Goal: Task Accomplishment & Management: Manage account settings

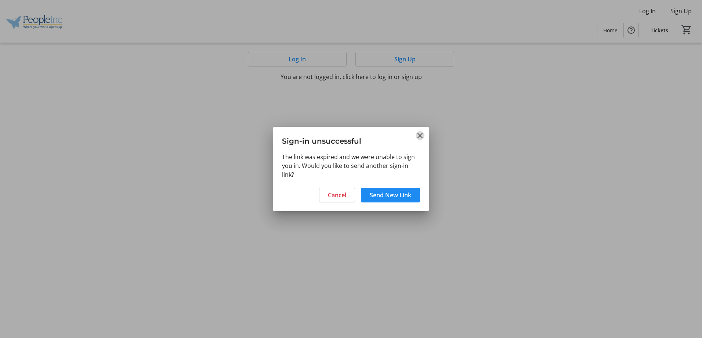
click at [419, 136] on mat-icon "Close" at bounding box center [419, 135] width 9 height 9
click at [419, 137] on mat-icon "Close" at bounding box center [419, 135] width 9 height 9
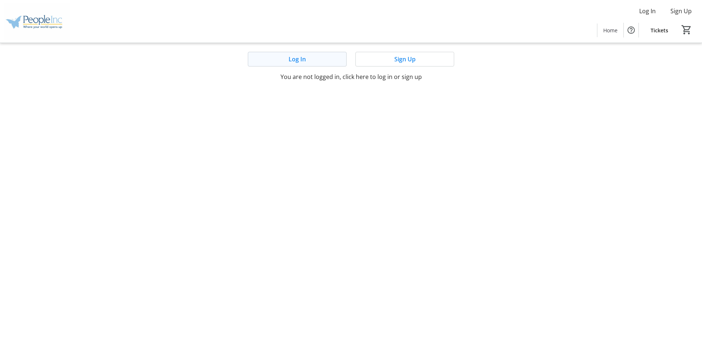
click at [286, 56] on span at bounding box center [297, 59] width 98 height 18
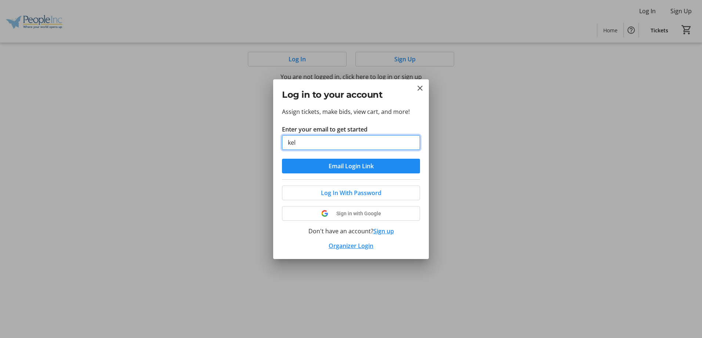
type input "[PERSON_NAME]"
click at [375, 139] on input "[PERSON_NAME]" at bounding box center [351, 142] width 138 height 15
drag, startPoint x: 374, startPoint y: 140, endPoint x: 281, endPoint y: 143, distance: 92.9
click at [281, 143] on div "Assign tickets, make bids, view cart, and more! Enter your email to get started…" at bounding box center [351, 183] width 156 height 152
type input "[EMAIL_ADDRESS][DOMAIN_NAME]"
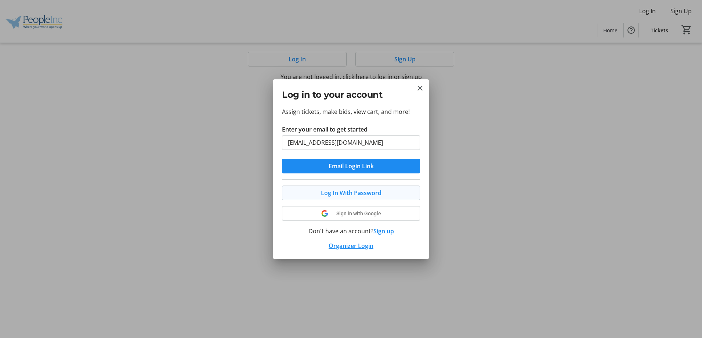
click at [362, 193] on span "Log In With Password" at bounding box center [351, 192] width 61 height 9
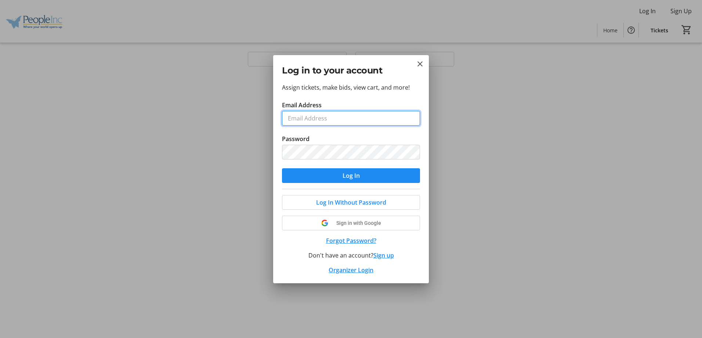
click at [340, 116] on input "Email Address" at bounding box center [351, 118] width 138 height 15
type input "[EMAIL_ADDRESS][DOMAIN_NAME]"
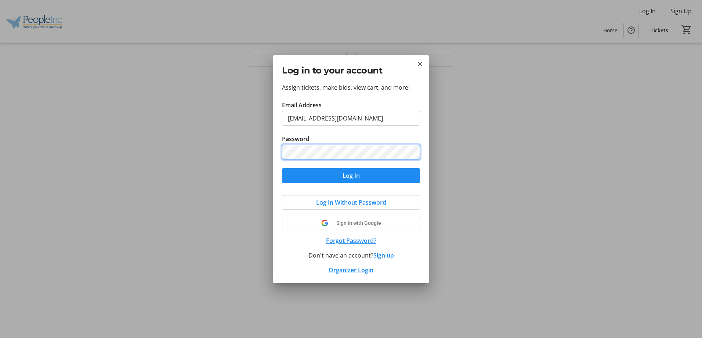
click at [282, 168] on button "Log In" at bounding box center [351, 175] width 138 height 15
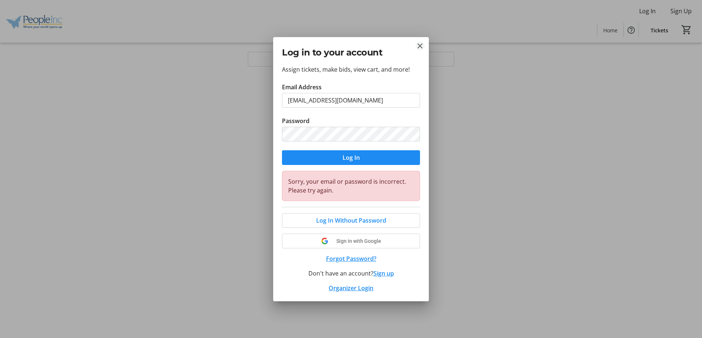
click at [421, 45] on mat-icon "Close" at bounding box center [419, 45] width 9 height 9
